Goal: Information Seeking & Learning: Compare options

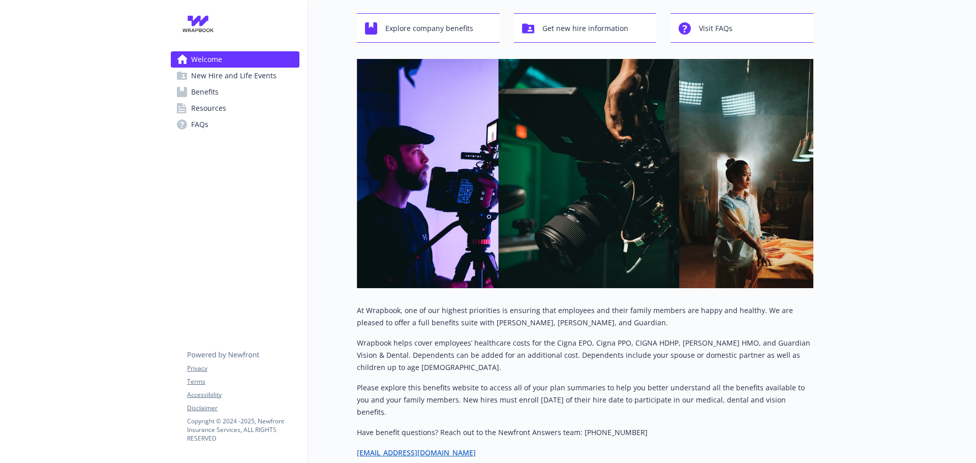
scroll to position [51, 0]
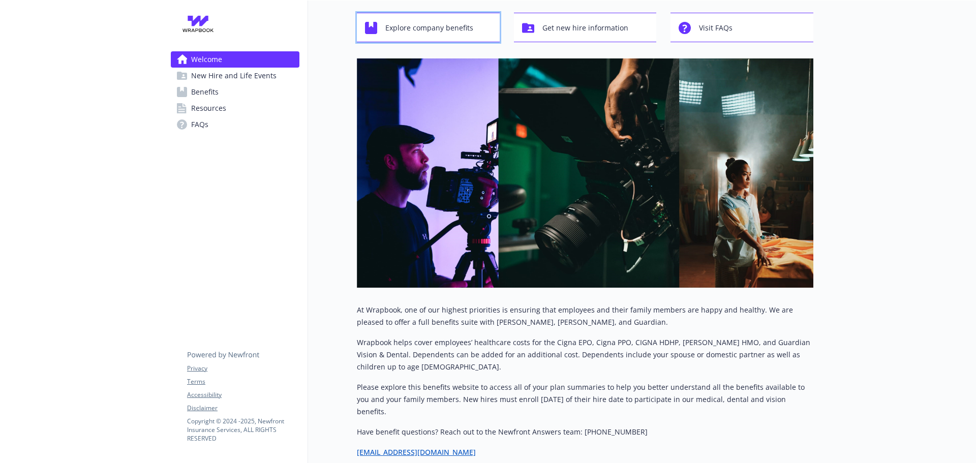
click at [429, 35] on span "Explore company benefits" at bounding box center [429, 27] width 88 height 19
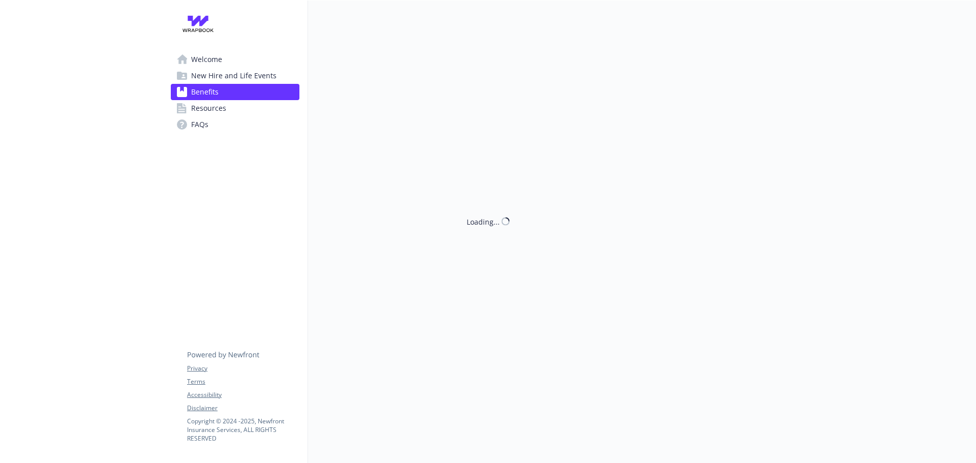
scroll to position [51, 0]
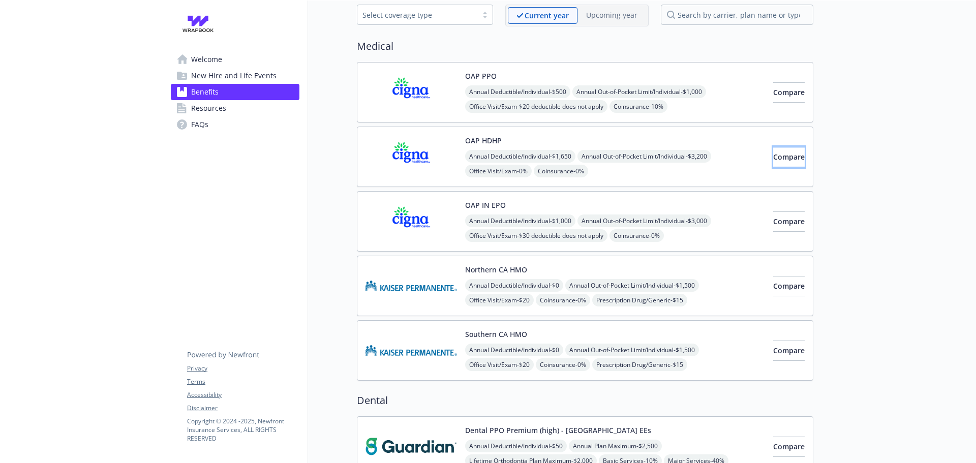
click at [788, 163] on button "Compare" at bounding box center [789, 157] width 32 height 20
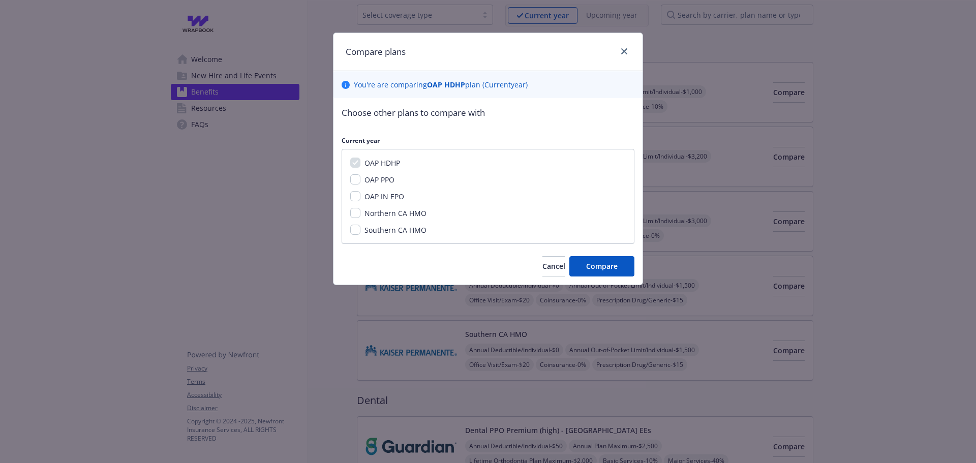
click at [371, 177] on span "OAP PPO" at bounding box center [380, 180] width 30 height 10
click at [361, 177] on input "OAP PPO" at bounding box center [355, 179] width 10 height 10
checkbox input "true"
click at [372, 193] on span "OAP IN EPO" at bounding box center [385, 197] width 40 height 10
click at [361, 193] on input "OAP IN EPO" at bounding box center [355, 196] width 10 height 10
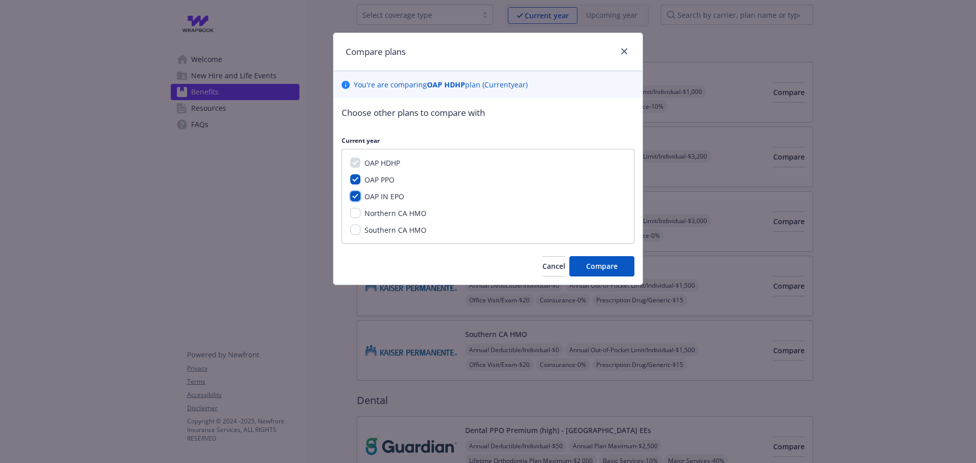
checkbox input "true"
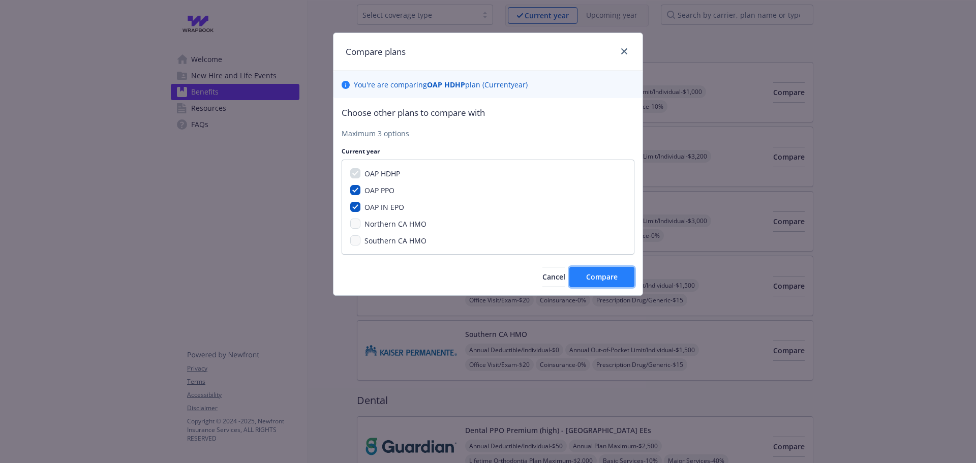
click at [586, 278] on span "Compare" at bounding box center [602, 277] width 32 height 10
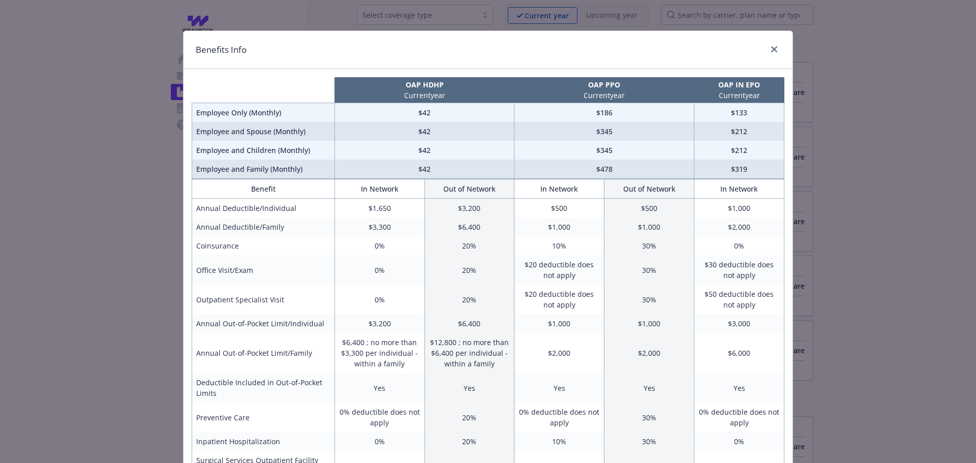
scroll to position [0, 0]
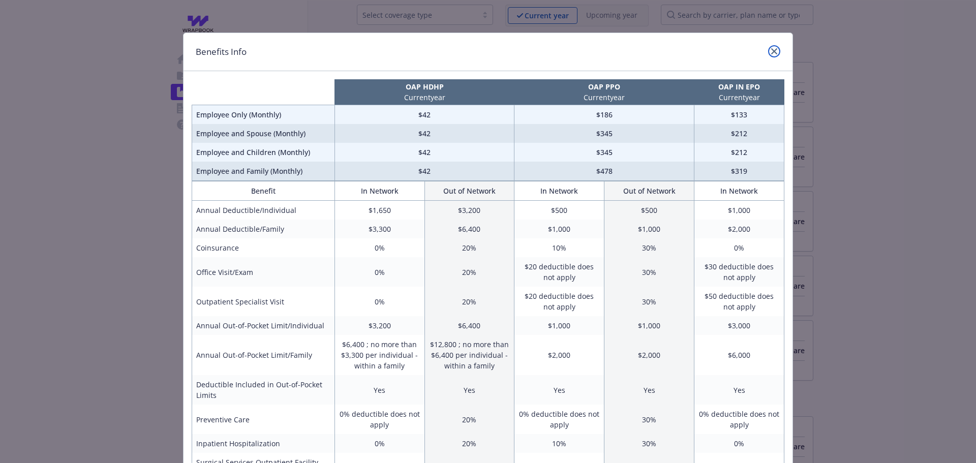
drag, startPoint x: 334, startPoint y: 68, endPoint x: 771, endPoint y: 55, distance: 437.0
click at [771, 56] on link "close" at bounding box center [774, 51] width 12 height 12
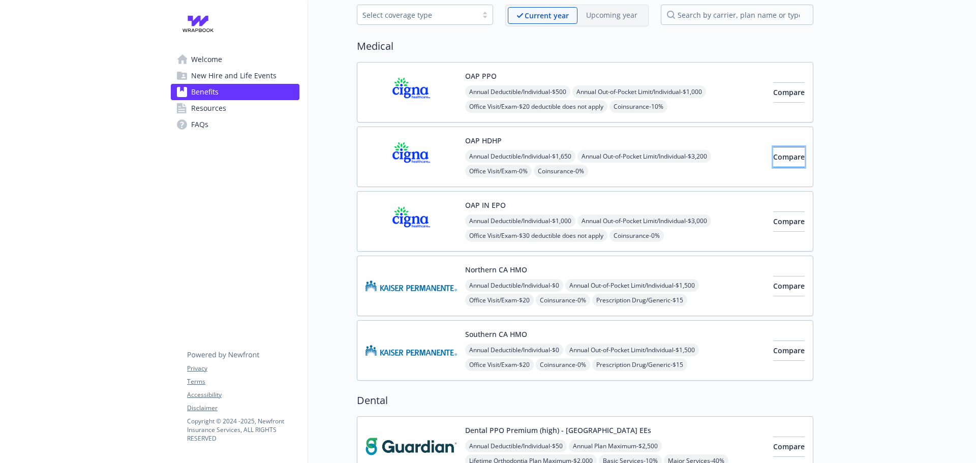
click at [773, 163] on button "Compare" at bounding box center [789, 157] width 32 height 20
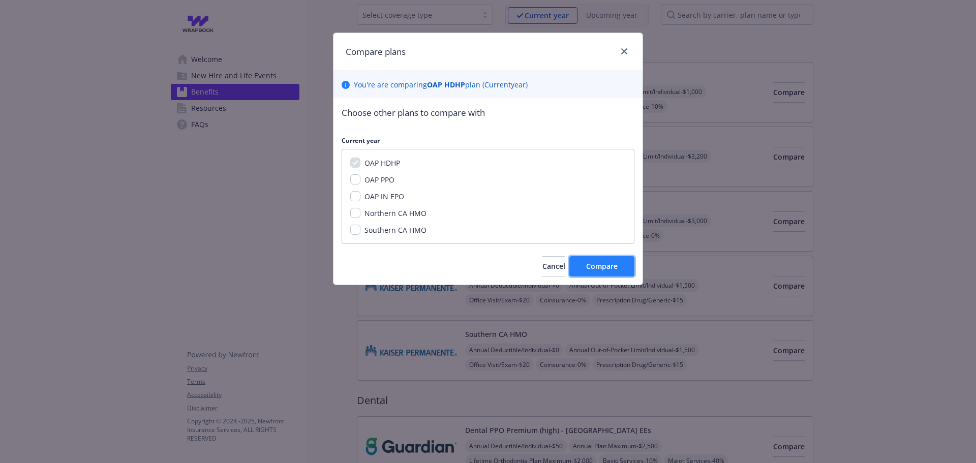
click at [615, 269] on span "Compare" at bounding box center [602, 266] width 32 height 10
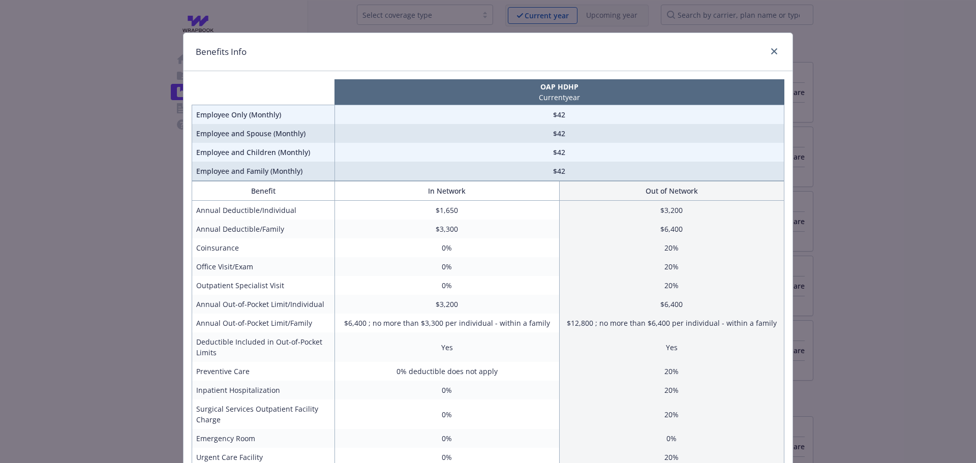
drag, startPoint x: 261, startPoint y: 68, endPoint x: 206, endPoint y: 68, distance: 55.4
click at [206, 68] on div "Benefits Info" at bounding box center [488, 52] width 609 height 38
drag, startPoint x: 771, startPoint y: 49, endPoint x: 574, endPoint y: 1, distance: 203.1
click at [769, 48] on link "close" at bounding box center [774, 51] width 12 height 12
